Goal: Task Accomplishment & Management: Use online tool/utility

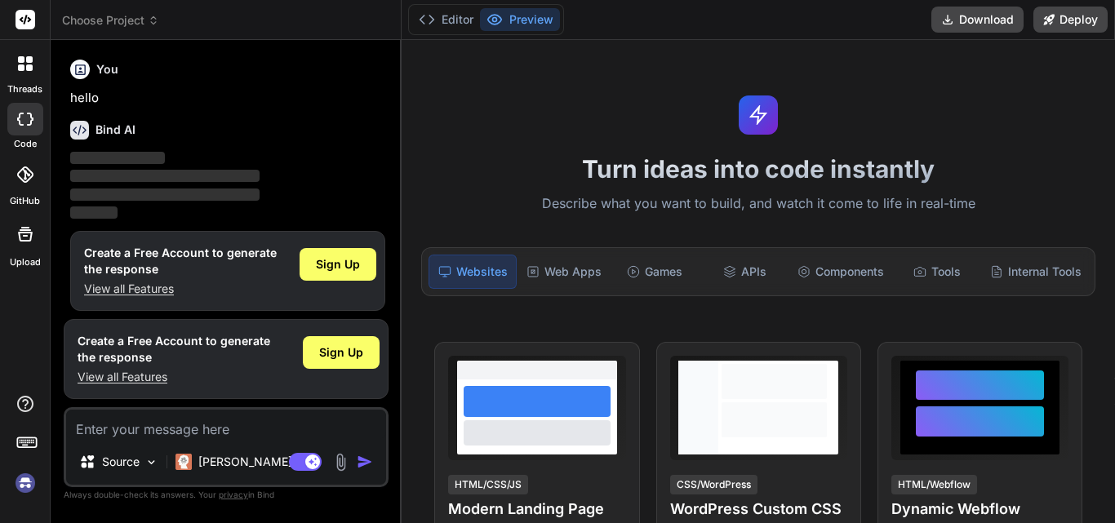
scroll to position [245, 0]
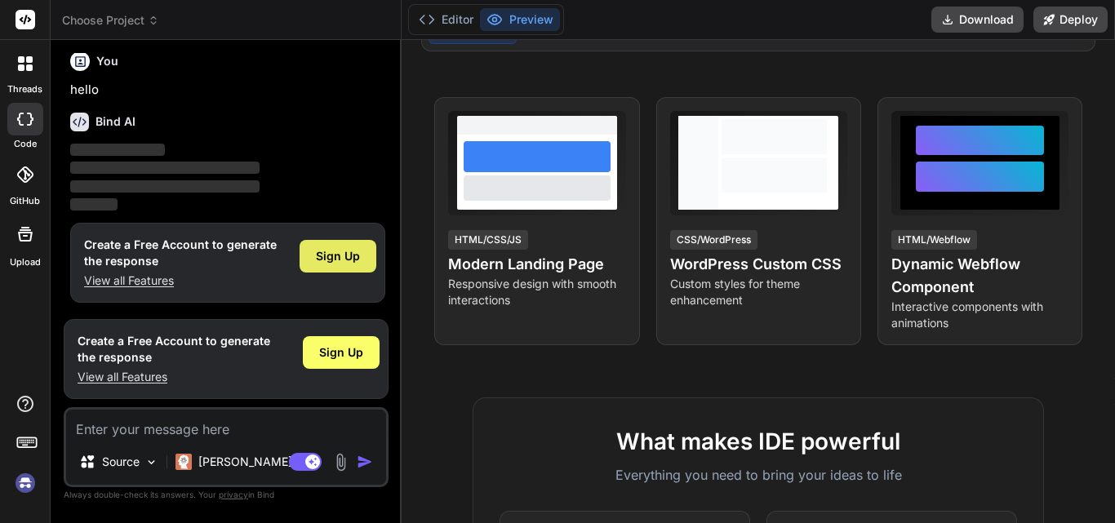
click at [349, 257] on span "Sign Up" at bounding box center [338, 256] width 44 height 16
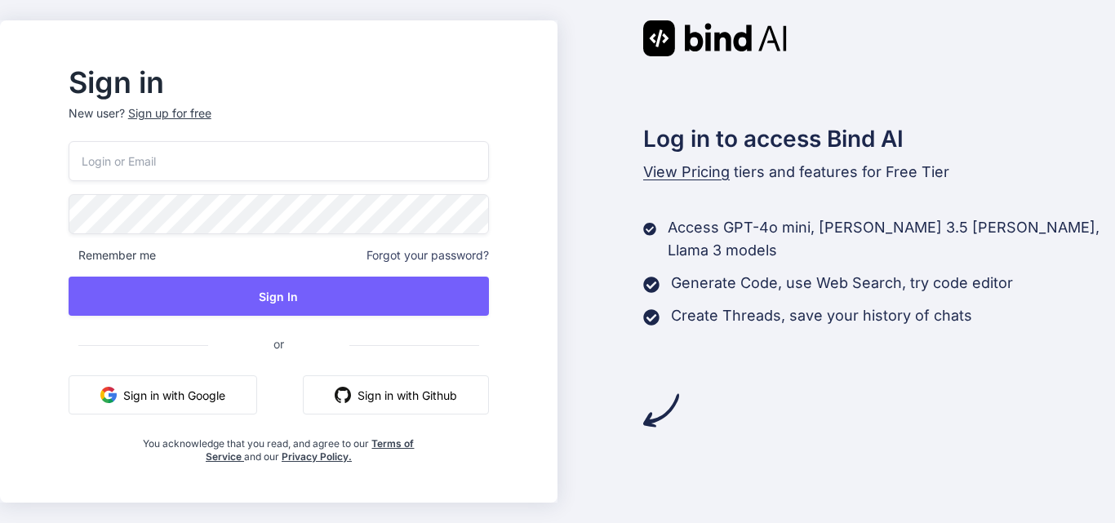
click at [211, 111] on div "Sign up for free" at bounding box center [169, 113] width 83 height 16
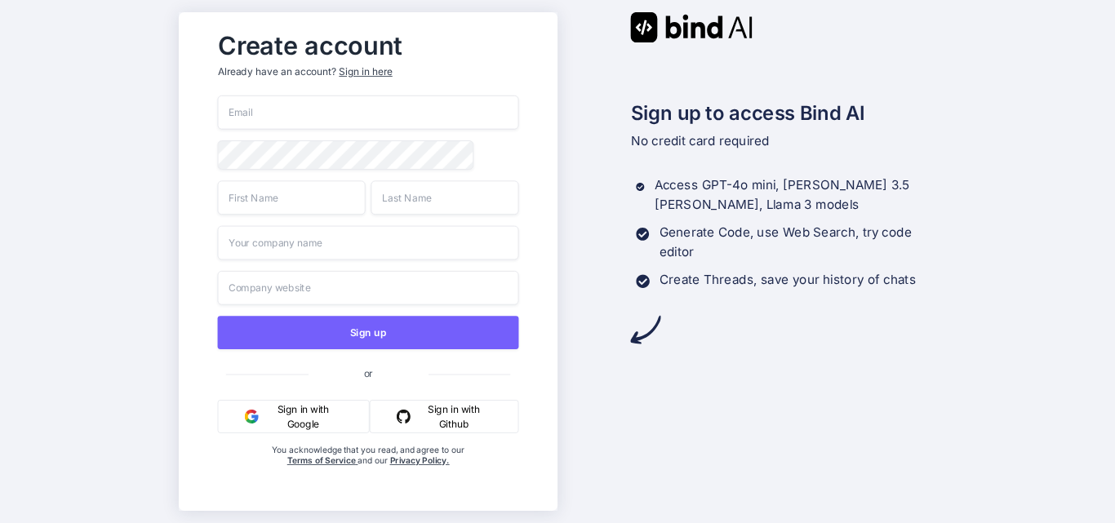
click at [296, 96] on input "email" at bounding box center [367, 113] width 301 height 34
paste input "7l9tqb80bt@mrotzis.com"
type input "7l9tqb80bt@mrotzis.com"
click at [140, 138] on div "Create account Already have an account? Sign in here 7l9tqb80bt@mrotzis.com Sig…" at bounding box center [557, 261] width 1115 height 523
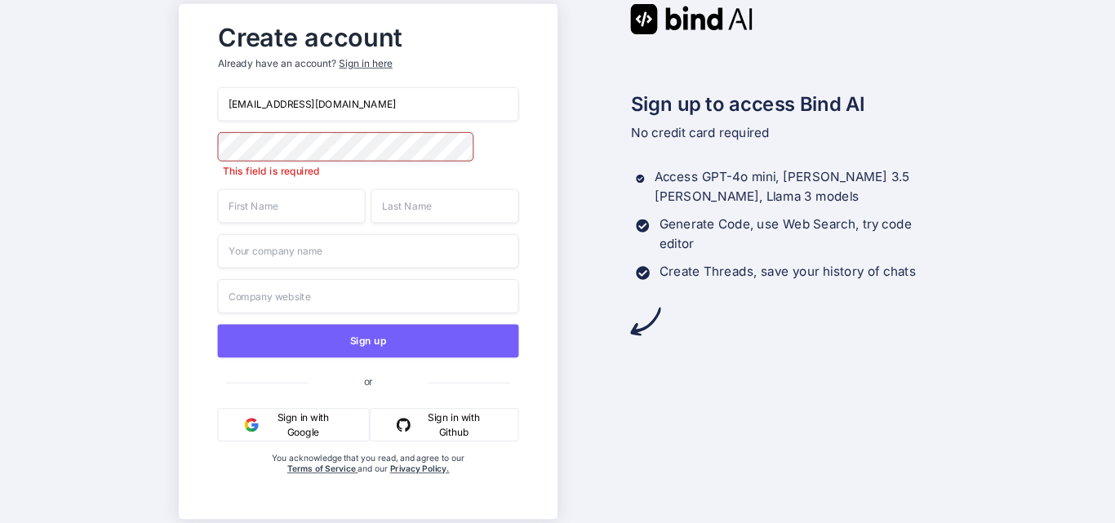
click at [292, 218] on div "7l9tqb80bt@mrotzis.com This field is required Sign up or Sign in with Google Si…" at bounding box center [367, 297] width 301 height 421
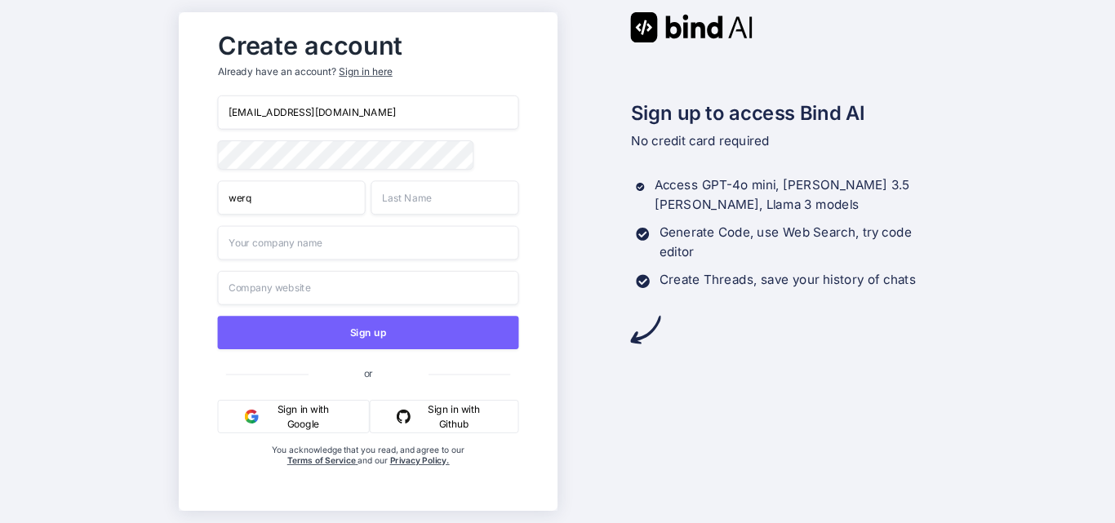
type input "werq"
click at [425, 202] on input "text" at bounding box center [445, 197] width 148 height 34
type input "wer"
type input "4erqwe"
click at [272, 284] on input "text" at bounding box center [367, 288] width 301 height 34
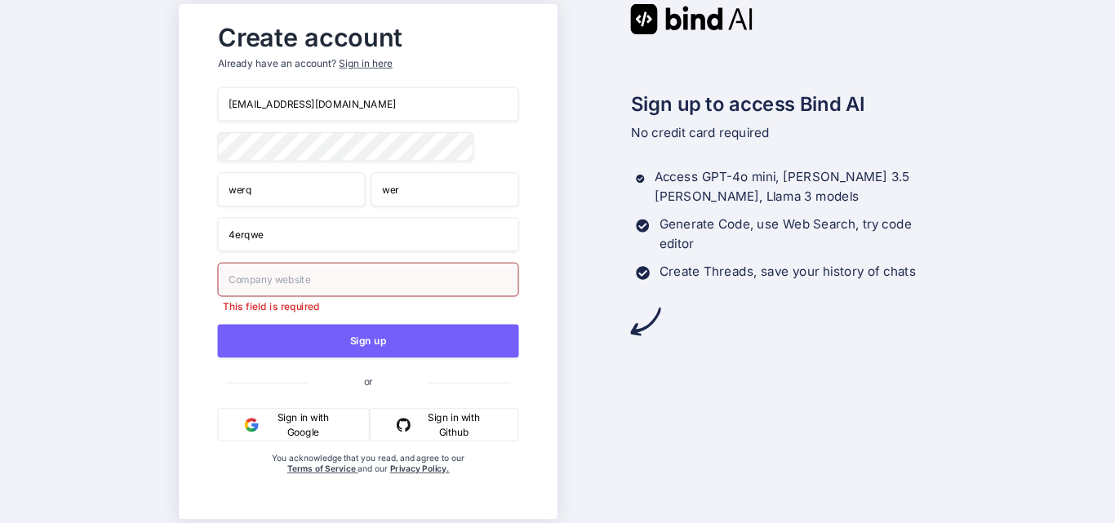
click at [314, 279] on input "text" at bounding box center [367, 280] width 301 height 34
type input "wer"
click at [234, 240] on input "4erqwe" at bounding box center [367, 234] width 301 height 34
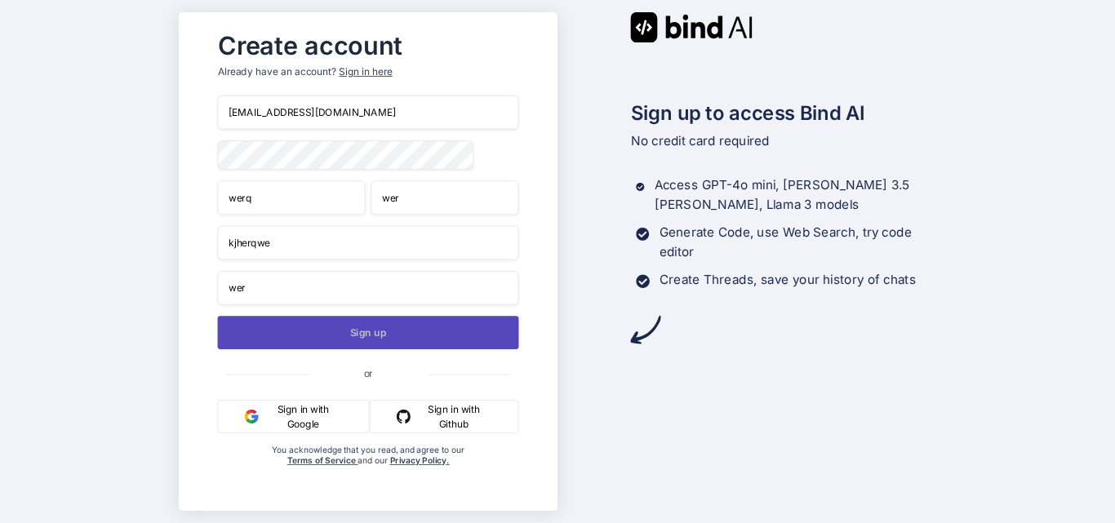
type input "kjherqwe"
click at [396, 349] on button "Sign up" at bounding box center [367, 332] width 301 height 33
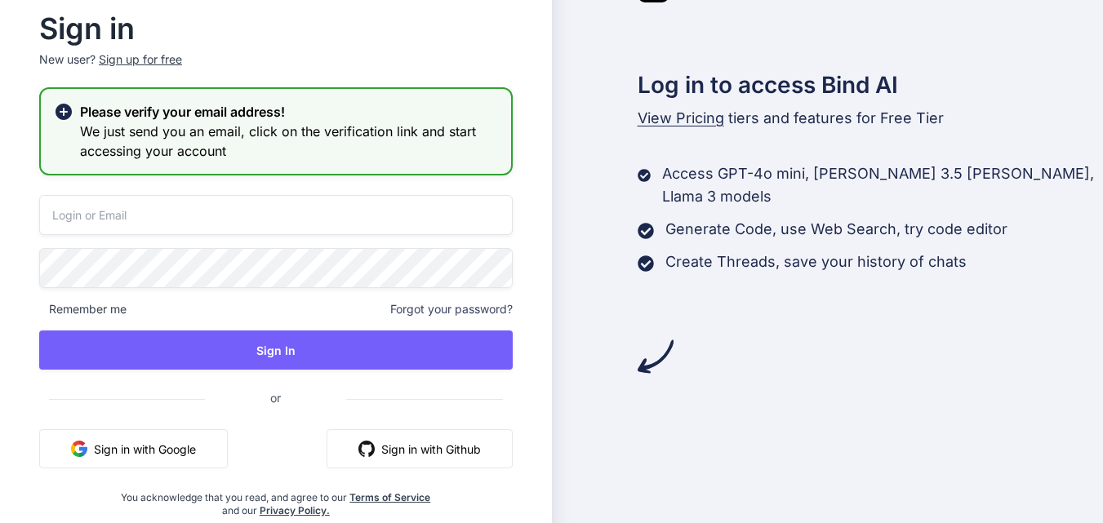
click at [140, 202] on input "email" at bounding box center [276, 215] width 474 height 40
paste input "7l9tqb80bt@mrotzis.com"
type input "7l9tqb80bt@mrotzis.com"
click at [145, 239] on div "7l9tqb80bt@mrotzis.com Remember me Forgot your password? Sign In or Sign in wit…" at bounding box center [276, 356] width 474 height 323
click at [0, 257] on div "Sign in New user? Sign up for free Please verify your email address! We just se…" at bounding box center [276, 262] width 552 height 590
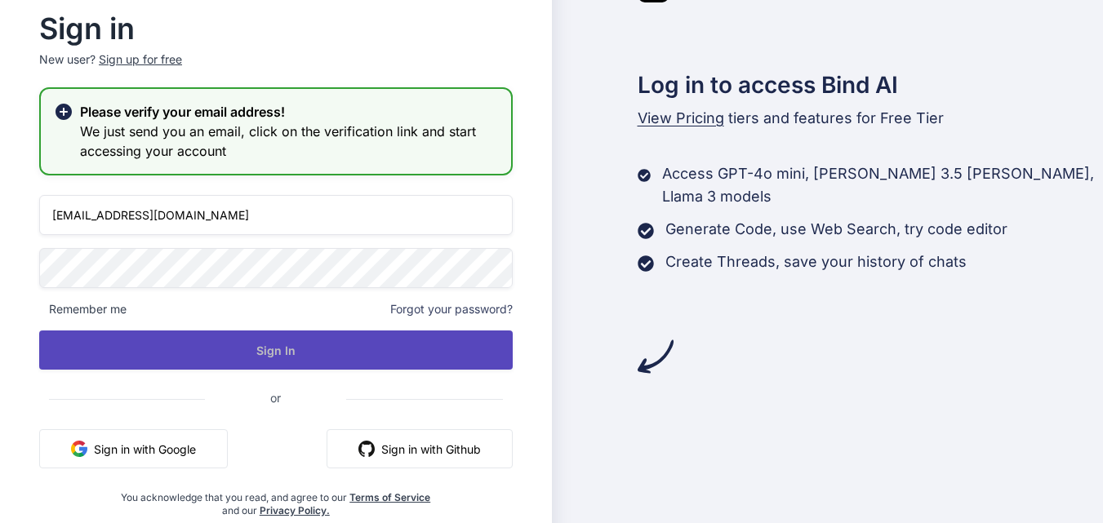
click at [310, 360] on button "Sign In" at bounding box center [276, 350] width 474 height 39
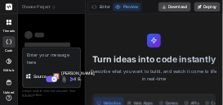
scroll to position [29, 0]
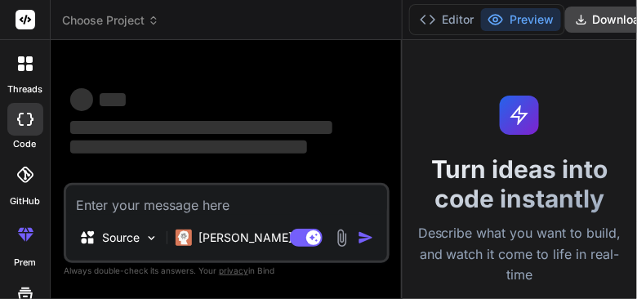
drag, startPoint x: 243, startPoint y: 66, endPoint x: 568, endPoint y: 103, distance: 327.0
click at [568, 103] on div "Choose Project Created with Pixso. Bind AI Web Search Created with Pixso. Code …" at bounding box center [344, 149] width 586 height 299
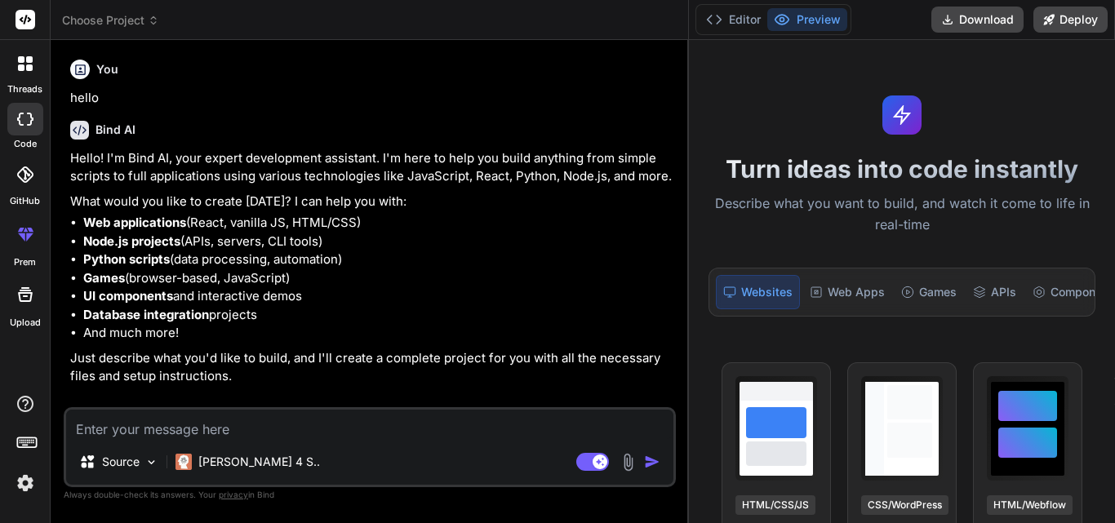
drag, startPoint x: 687, startPoint y: 131, endPoint x: 1115, endPoint y: 174, distance: 429.2
click at [636, 174] on div "Choose Project Created with Pixso. Bind AI Web Search Created with Pixso. Code …" at bounding box center [583, 261] width 1065 height 523
drag, startPoint x: 688, startPoint y: 187, endPoint x: 37, endPoint y: 13, distance: 674.4
click at [37, 13] on div "threads code GitHub prem Upload Choose Project Created with Pixso. Bind AI Web …" at bounding box center [557, 261] width 1115 height 523
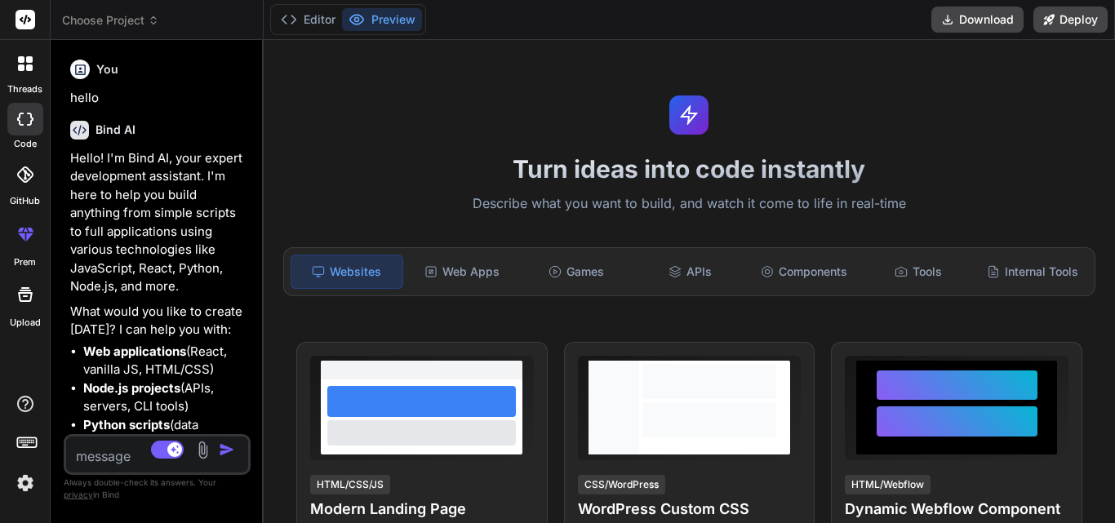
click at [30, 69] on icon at bounding box center [29, 68] width 7 height 7
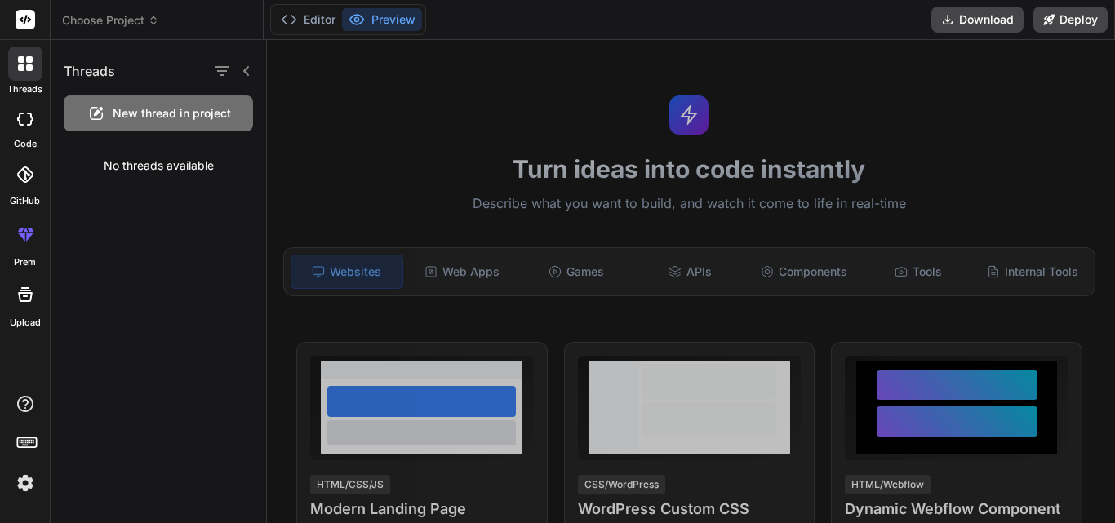
click at [384, 97] on div at bounding box center [691, 281] width 848 height 483
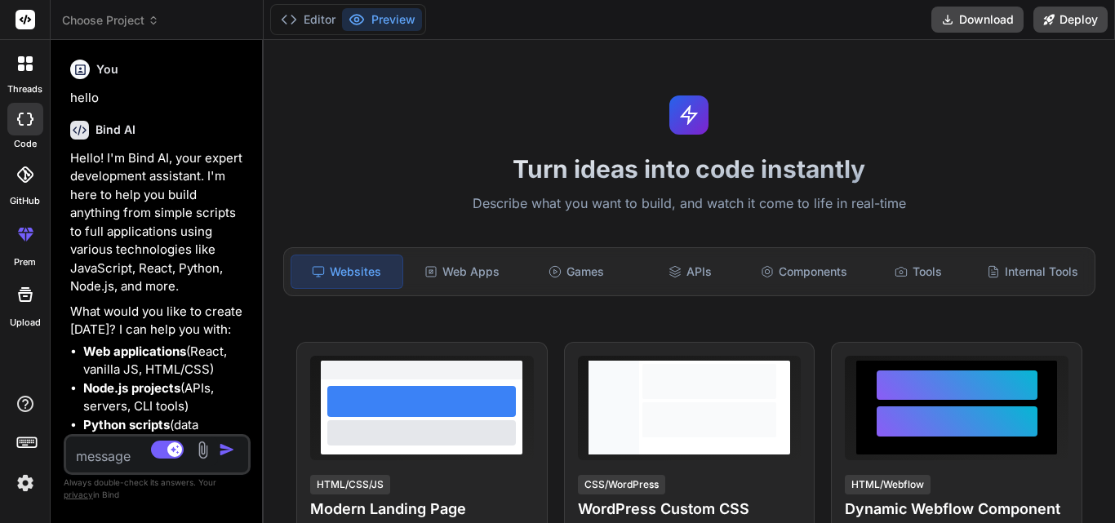
click at [16, 123] on div at bounding box center [25, 119] width 36 height 33
type textarea "x"
click at [27, 298] on icon at bounding box center [27, 441] width 23 height 23
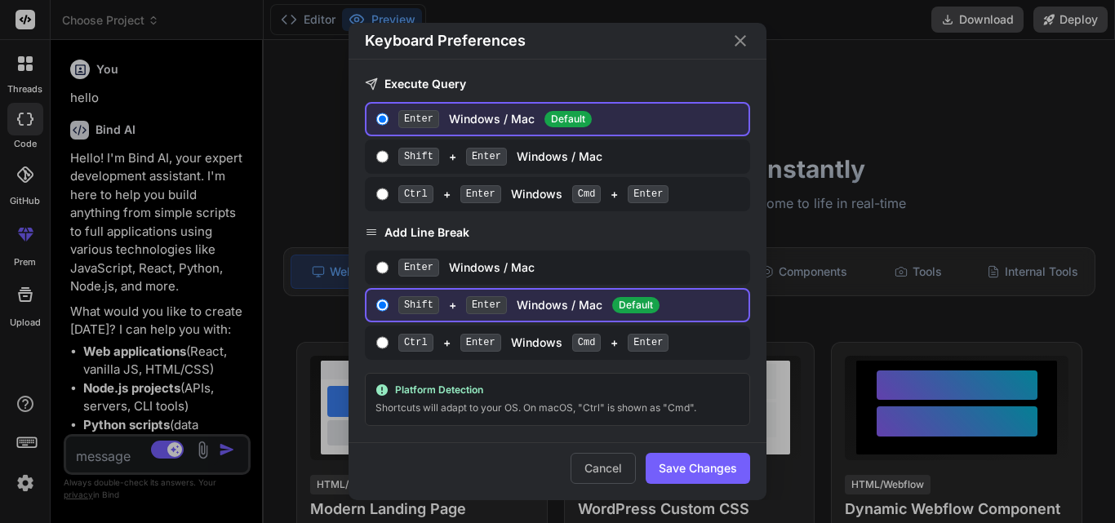
click at [27, 298] on div "Keyboard Preferences Execute Query Enter Windows / Mac Default Shift + Enter Wi…" at bounding box center [557, 261] width 1115 height 523
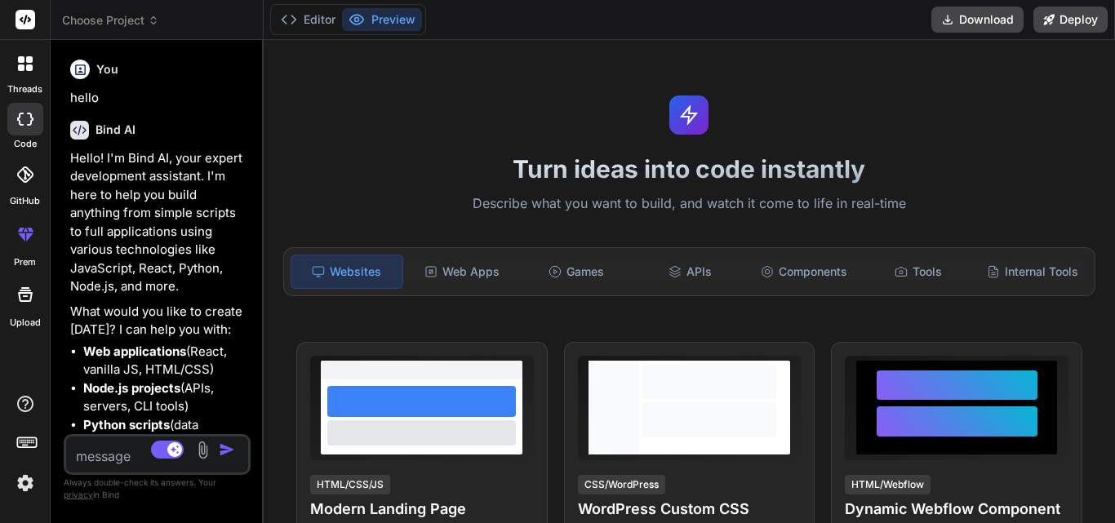
click at [27, 298] on icon at bounding box center [27, 441] width 23 height 23
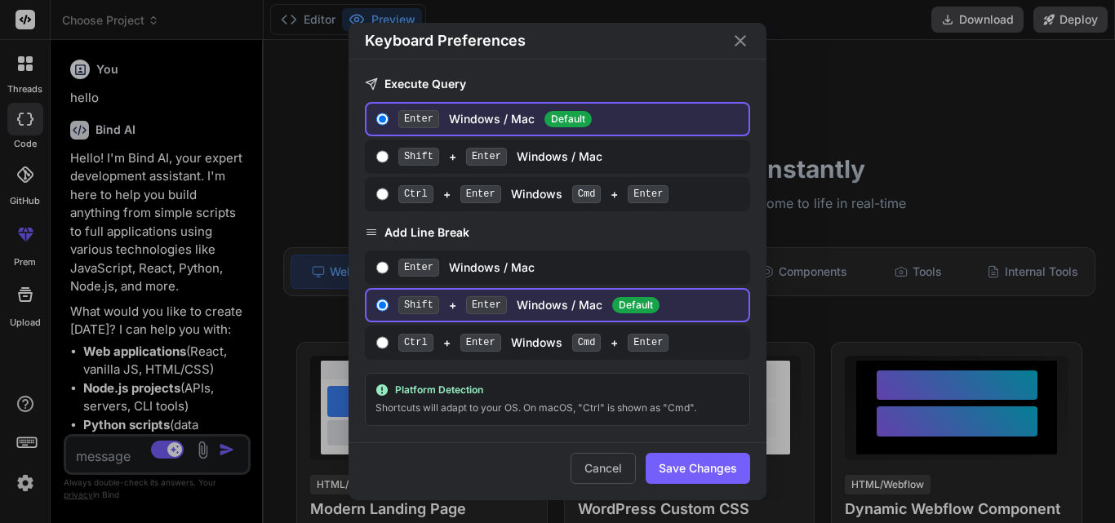
click at [517, 187] on div "Ctrl + Enter Windows Cmd + Enter" at bounding box center [570, 194] width 344 height 18
click at [389, 188] on input "Ctrl + Enter Windows Cmd + Enter" at bounding box center [382, 194] width 12 height 13
radio input "true"
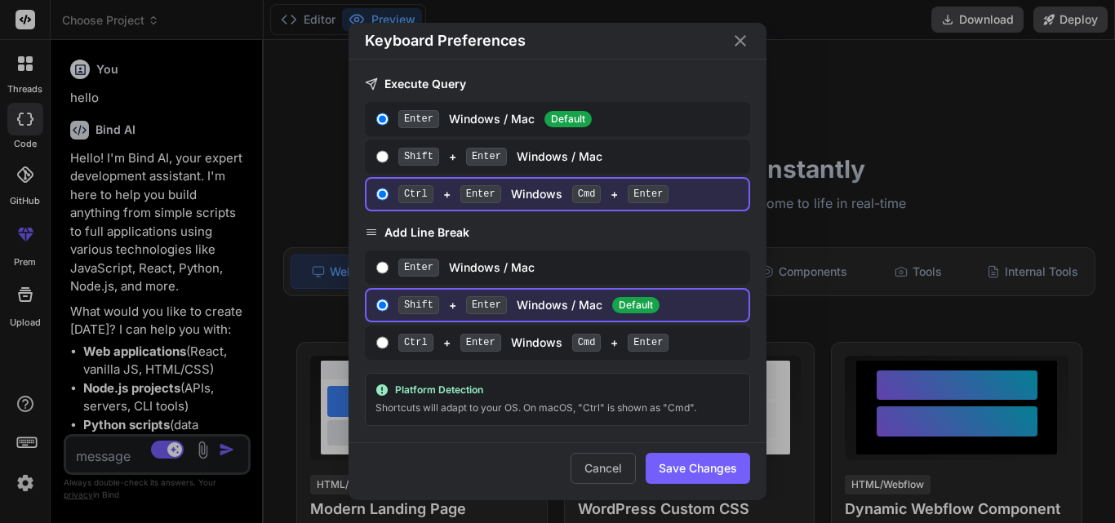
click at [554, 298] on div "Ctrl + Enter Windows Cmd + Enter" at bounding box center [570, 343] width 344 height 18
click at [389, 298] on input "Ctrl + Enter Windows Cmd + Enter" at bounding box center [382, 342] width 12 height 13
radio input "true"
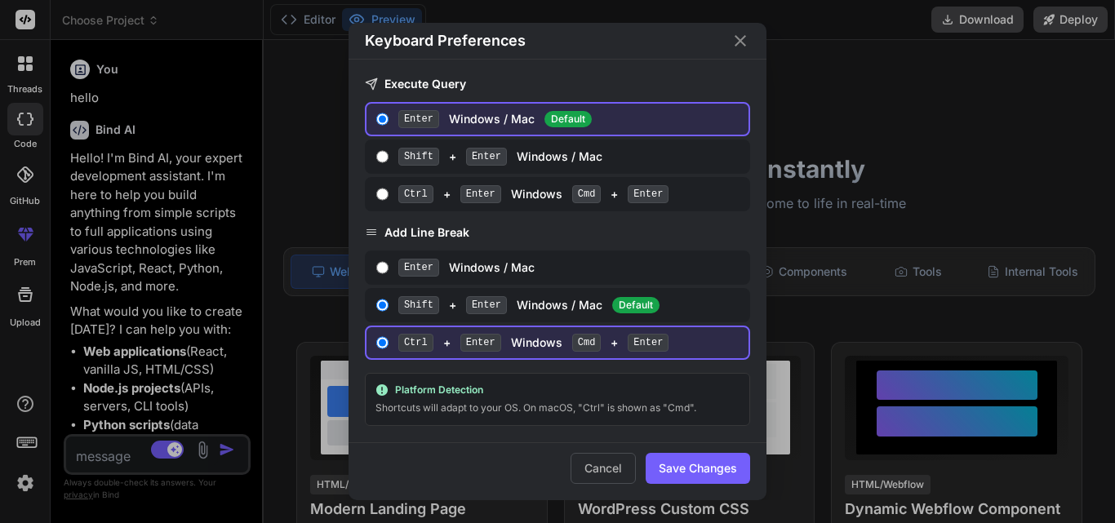
click at [547, 198] on div "Ctrl + Enter Windows Cmd + Enter" at bounding box center [570, 194] width 344 height 18
click at [389, 198] on input "Ctrl + Enter Windows Cmd + Enter" at bounding box center [382, 194] width 12 height 13
radio input "true"
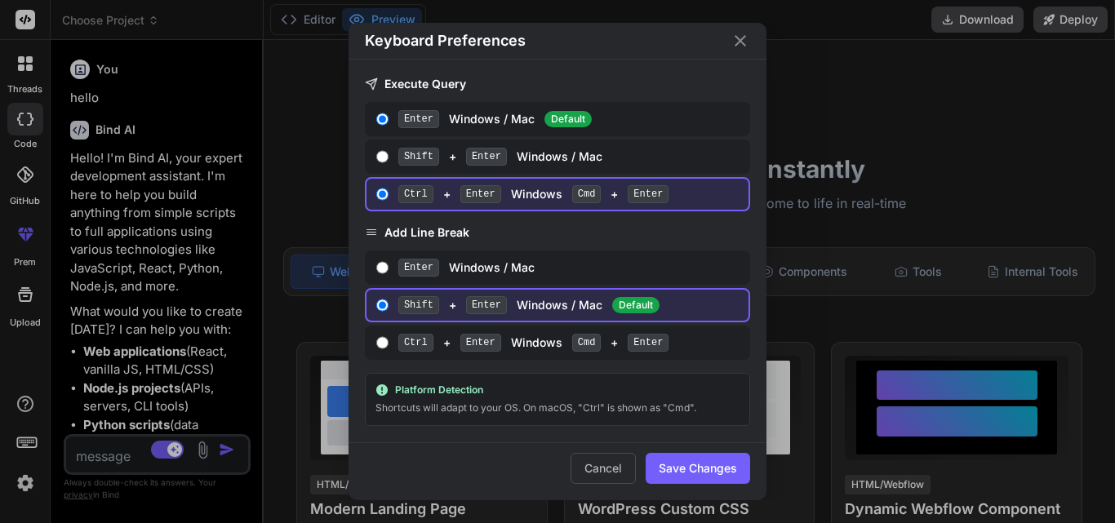
click at [636, 38] on icon "Close" at bounding box center [740, 40] width 11 height 11
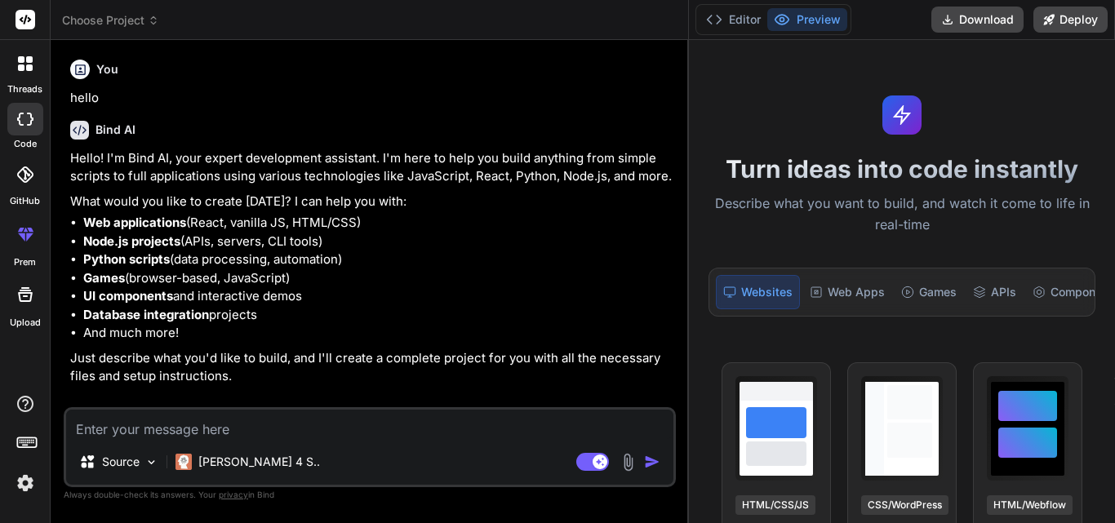
drag, startPoint x: 263, startPoint y: 156, endPoint x: 1115, endPoint y: 139, distance: 851.8
click at [636, 139] on div "Choose Project Created with Pixso. Bind AI Web Search Created with Pixso. Code …" at bounding box center [583, 261] width 1065 height 523
click at [548, 217] on li "Web applications (React, vanilla JS, HTML/CSS)" at bounding box center [378, 223] width 590 height 19
click at [636, 21] on button "Editor" at bounding box center [734, 19] width 68 height 23
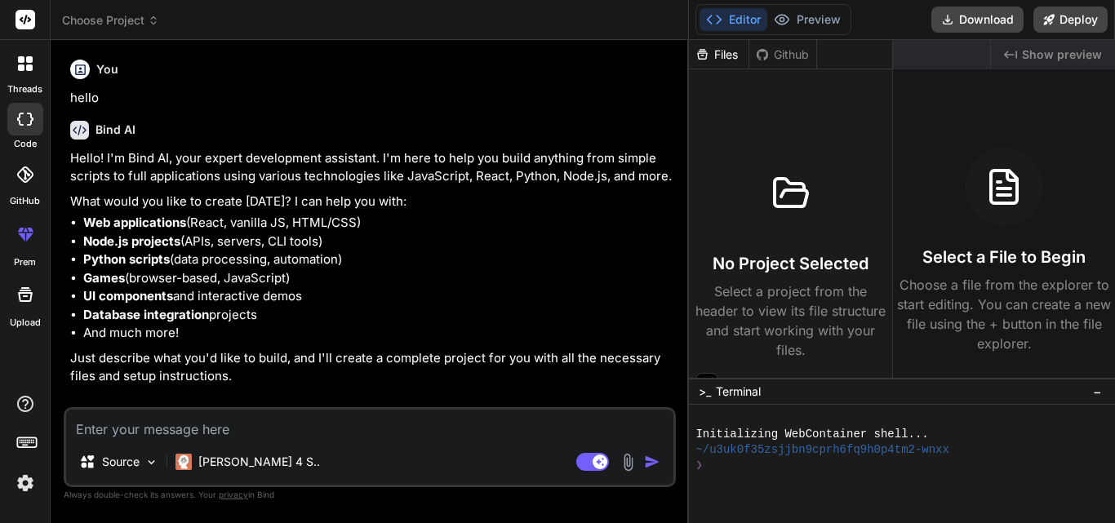
click at [636, 21] on button "Editor" at bounding box center [734, 19] width 68 height 23
drag, startPoint x: 688, startPoint y: 77, endPoint x: 797, endPoint y: 90, distance: 109.4
click at [636, 90] on div "Choose Project Created with Pixso. Bind AI Web Search Created with Pixso. Code …" at bounding box center [583, 261] width 1065 height 523
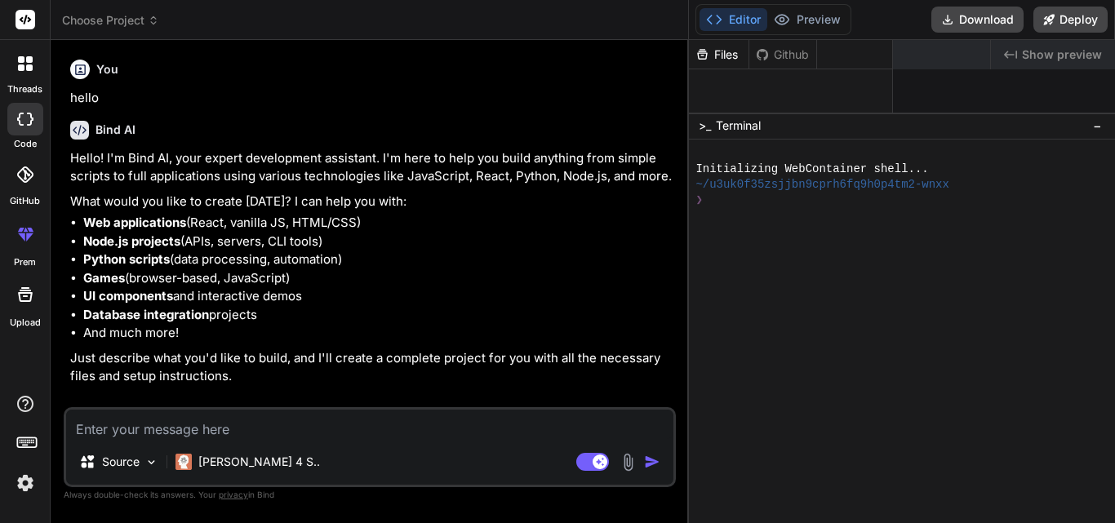
drag, startPoint x: 935, startPoint y: 380, endPoint x: 1045, endPoint y: -71, distance: 464.0
click at [636, 0] on html "threads code GitHub prem Upload Choose Project Created with Pixso. Bind AI Web …" at bounding box center [557, 261] width 1115 height 523
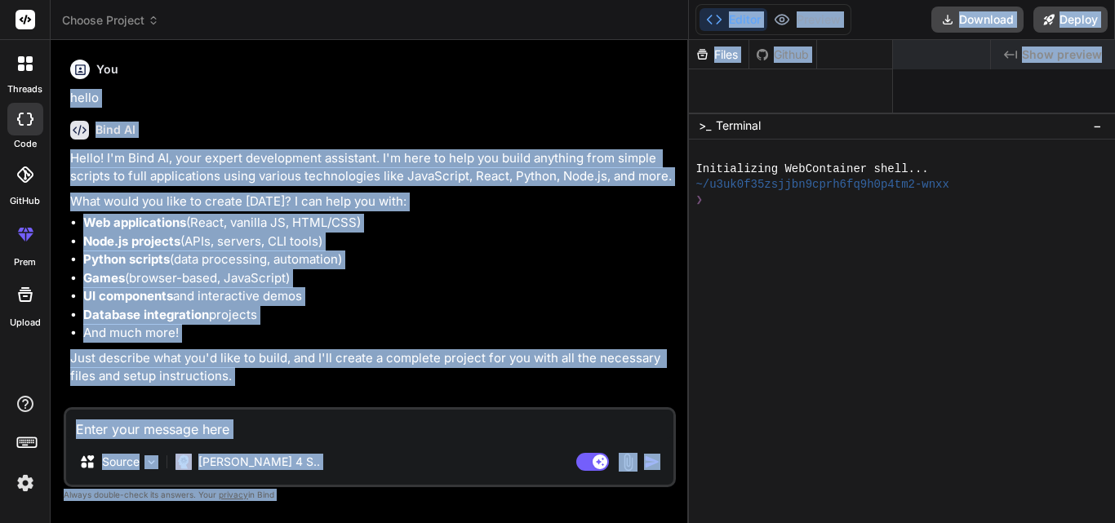
drag, startPoint x: 687, startPoint y: 56, endPoint x: 1115, endPoint y: 93, distance: 429.5
click at [636, 93] on div "Choose Project Created with Pixso. Bind AI Web Search Created with Pixso. Code …" at bounding box center [583, 261] width 1065 height 523
click at [504, 117] on div "Bind AI Hello! I'm Bind AI, your expert development assistant. I'm here to help…" at bounding box center [371, 247] width 603 height 278
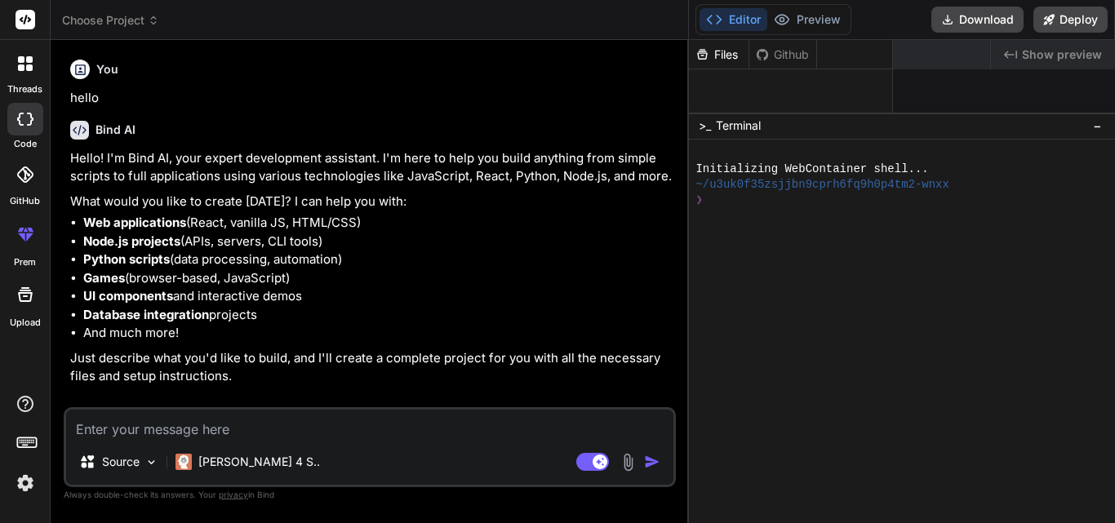
click at [294, 298] on div "Source Claude 4 S.. Agent Mode. When this toggle is activated, AI automatically…" at bounding box center [370, 447] width 612 height 80
click at [233, 298] on p "[PERSON_NAME] 4 S.." at bounding box center [259, 462] width 122 height 16
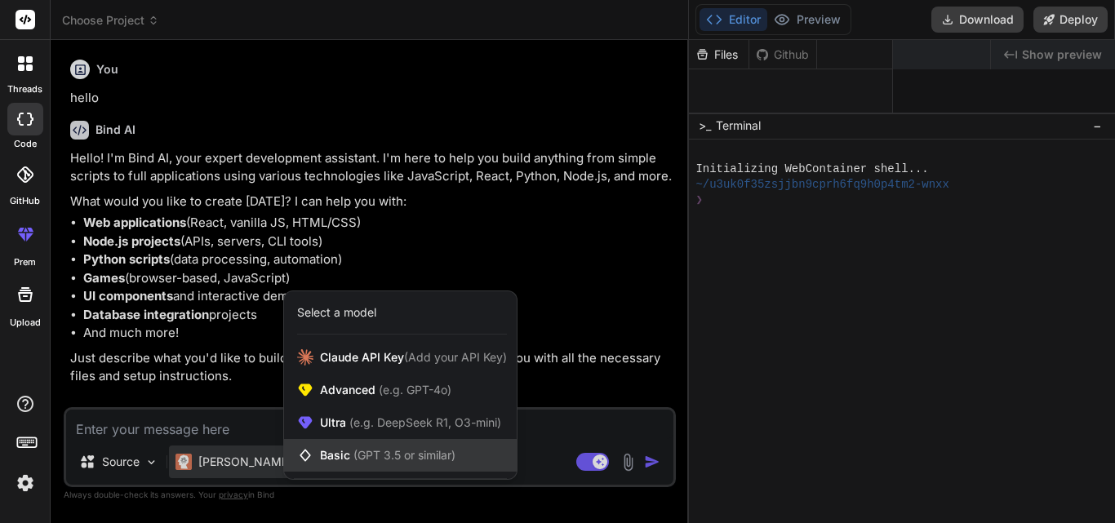
click at [362, 298] on span "(GPT 3.5 or similar)" at bounding box center [405, 455] width 102 height 14
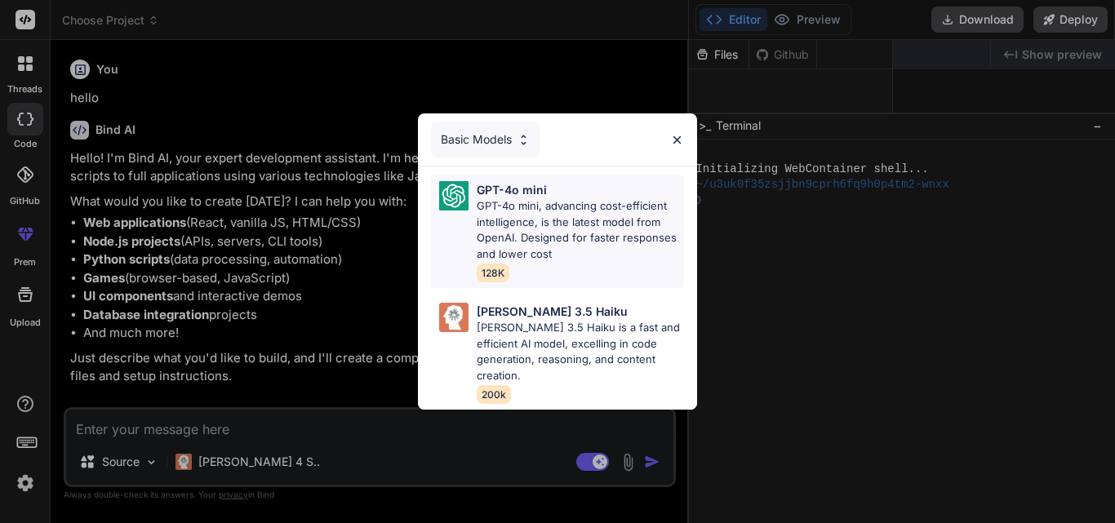
click at [545, 225] on p "GPT-4o mini, advancing cost-efficient intelligence, is the latest model from Op…" at bounding box center [580, 230] width 207 height 64
type textarea "x"
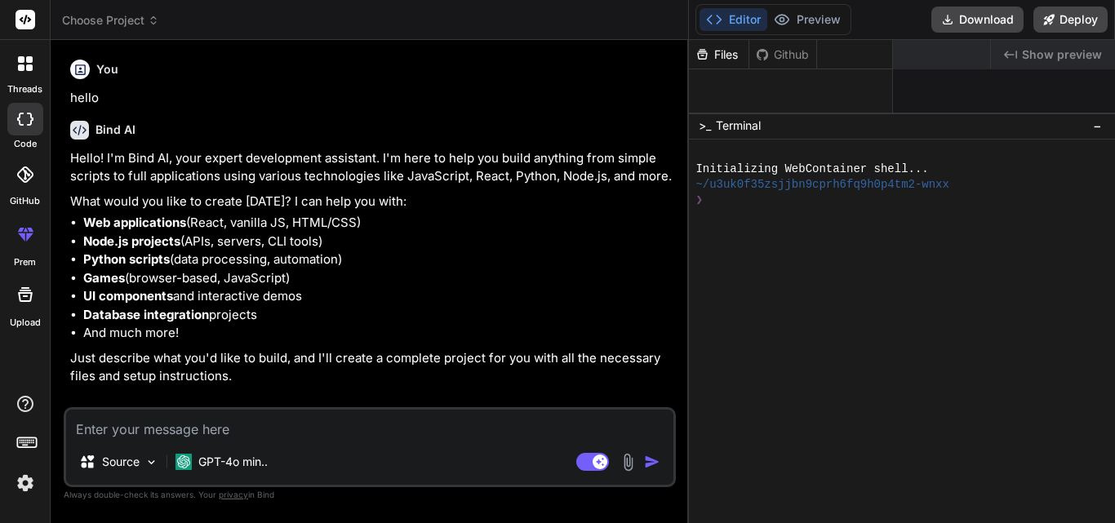
click at [219, 298] on textarea at bounding box center [369, 424] width 607 height 29
click at [255, 298] on div "You hello Bind AI Hello! I'm Bind AI, your expert development assistant. I'm he…" at bounding box center [371, 230] width 609 height 354
click at [636, 298] on div "Bind AI Web Search Created with Pixso. Code Generator You hello Bind AI Hello! …" at bounding box center [370, 281] width 638 height 483
